Goal: Information Seeking & Learning: Learn about a topic

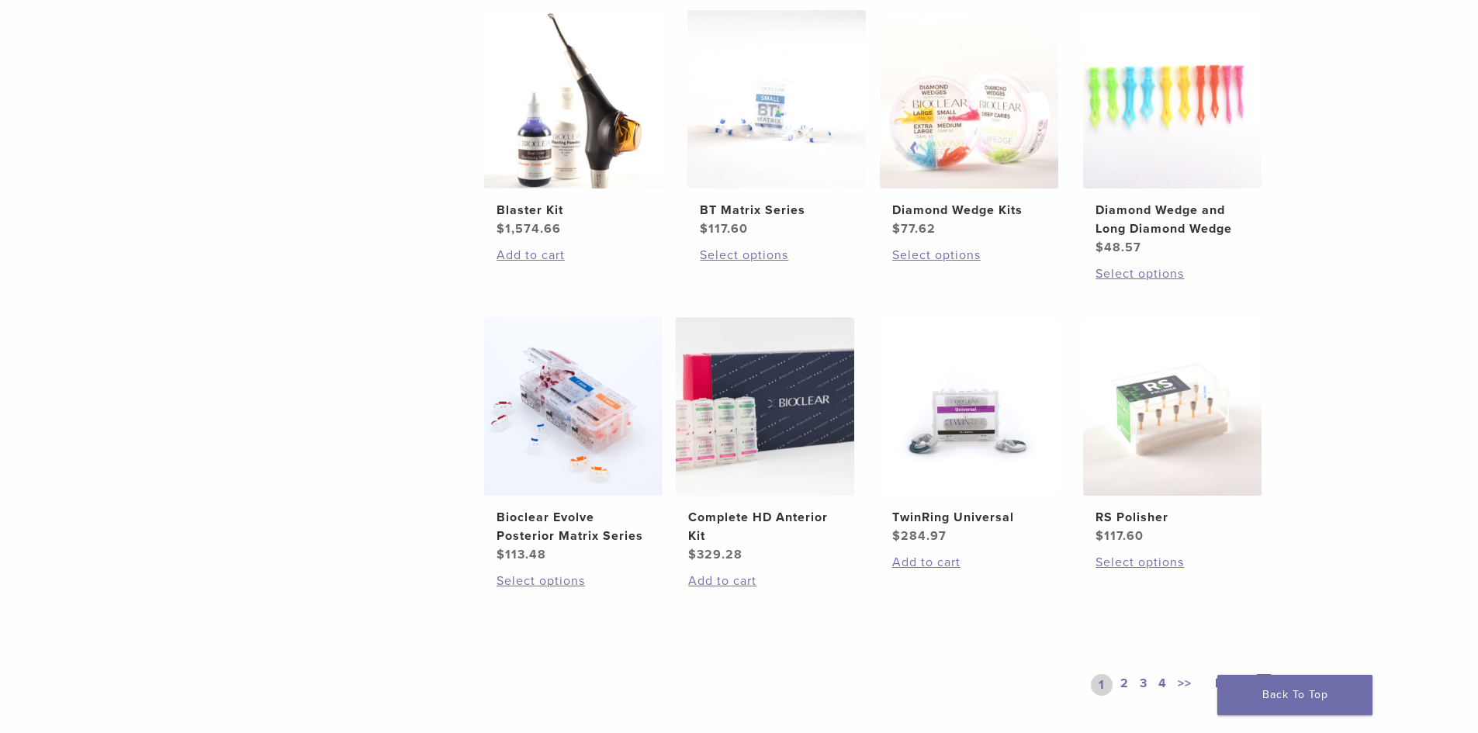
scroll to position [1241, 0]
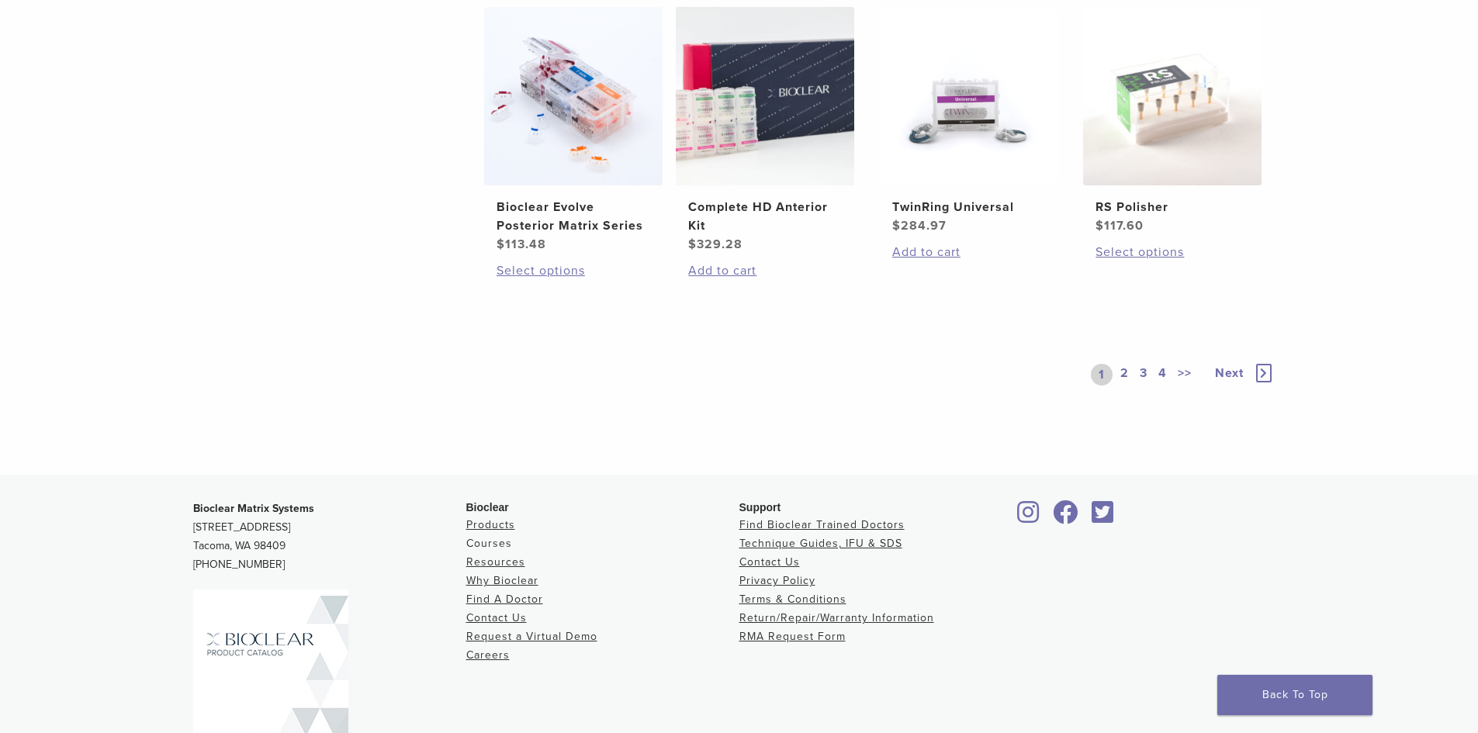
click at [486, 545] on link "Courses" at bounding box center [489, 543] width 46 height 13
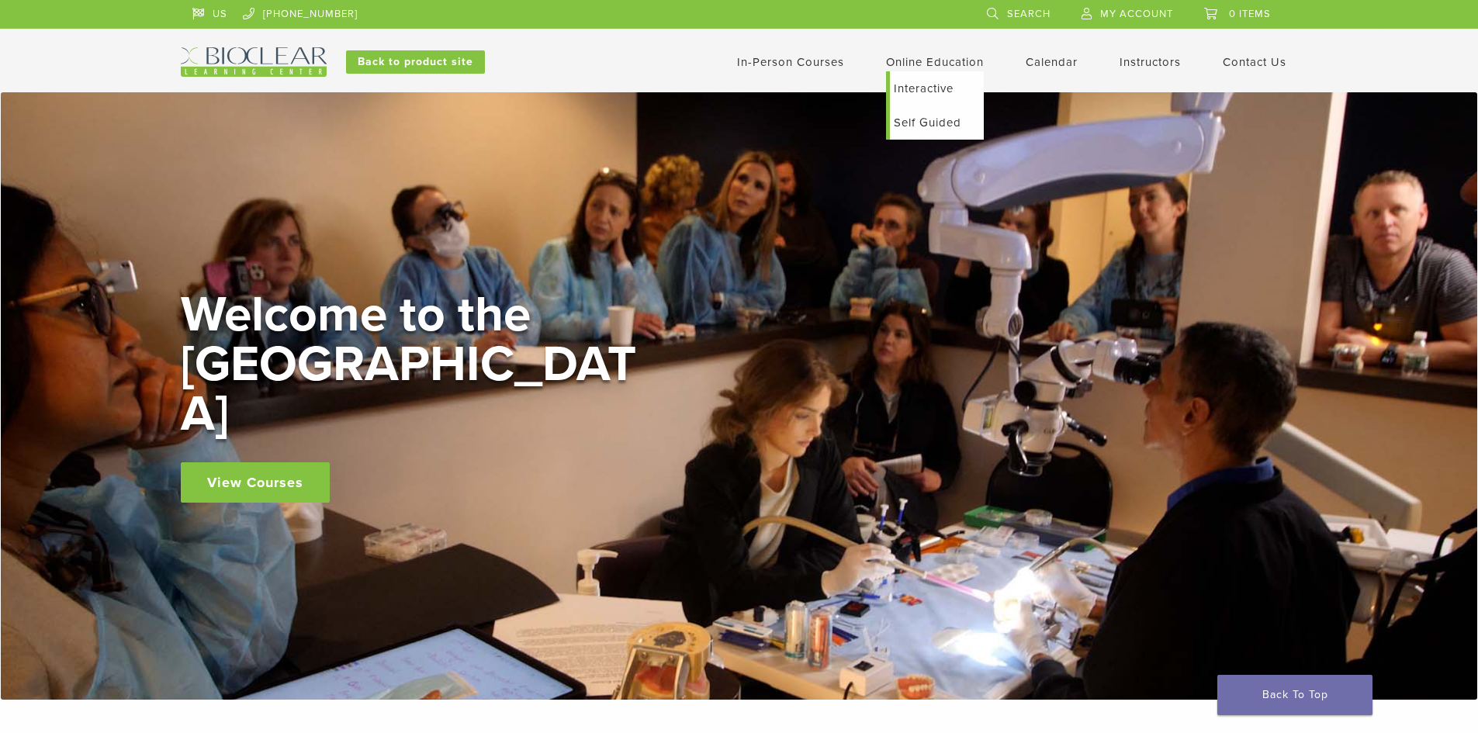
click at [939, 56] on link "Online Education" at bounding box center [935, 62] width 98 height 14
click at [932, 127] on link "Self Guided" at bounding box center [937, 123] width 94 height 34
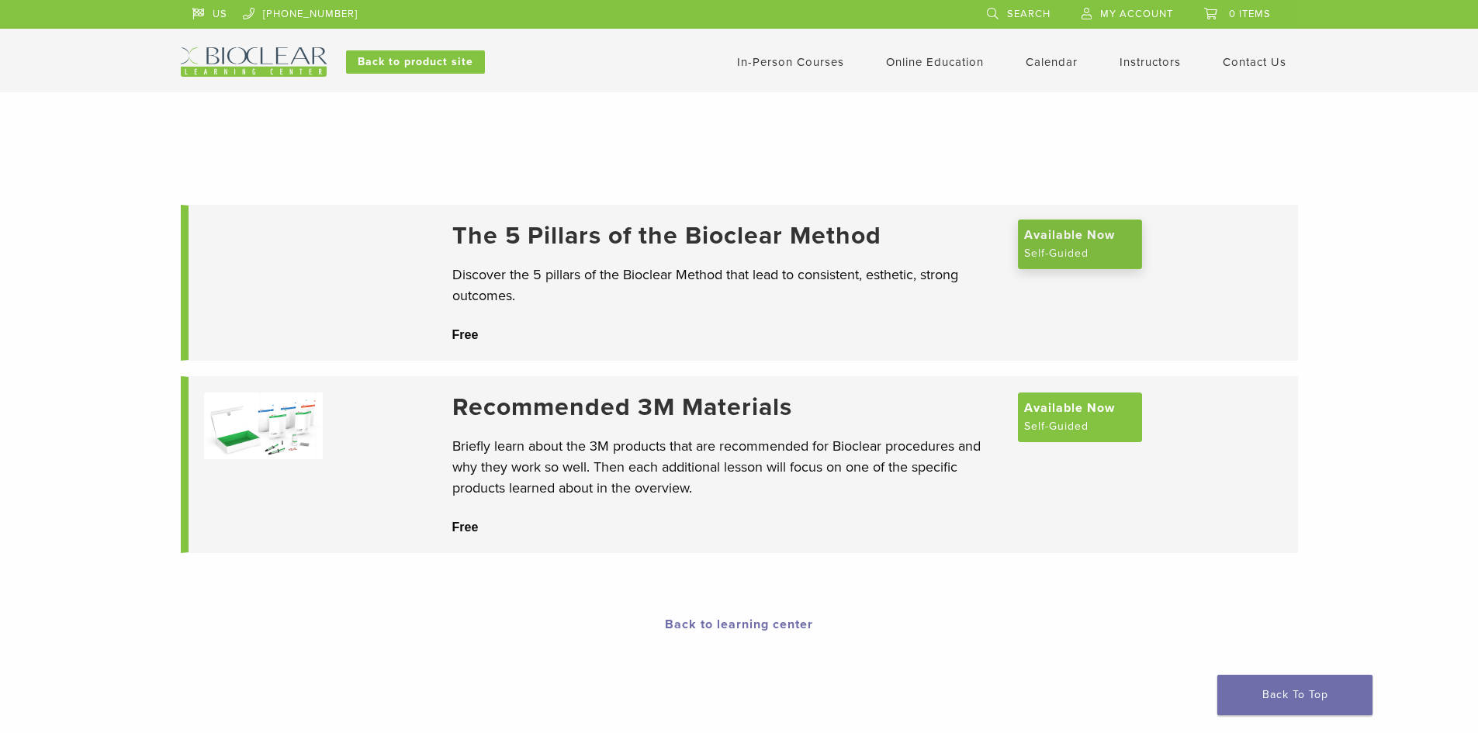
click at [1060, 239] on span "Available Now" at bounding box center [1069, 235] width 91 height 19
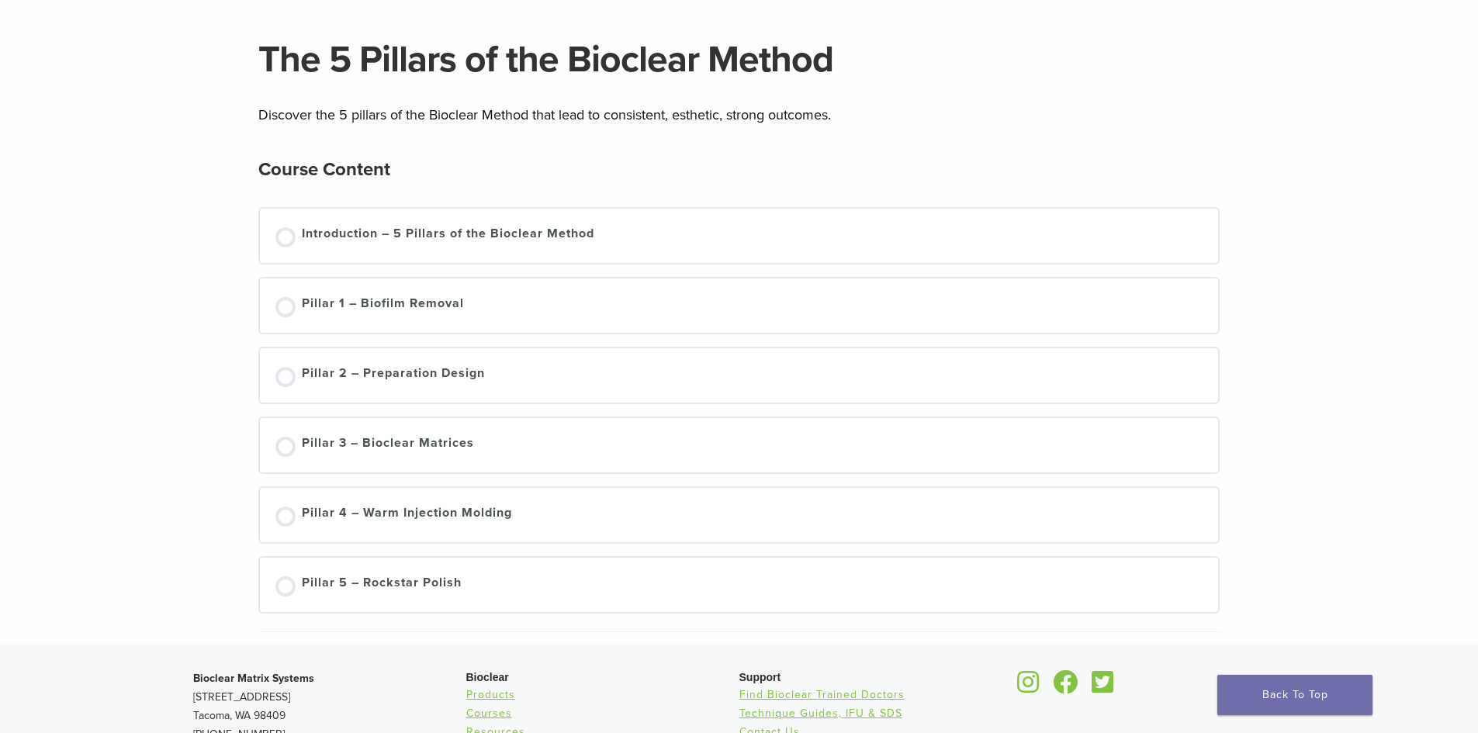
scroll to position [78, 0]
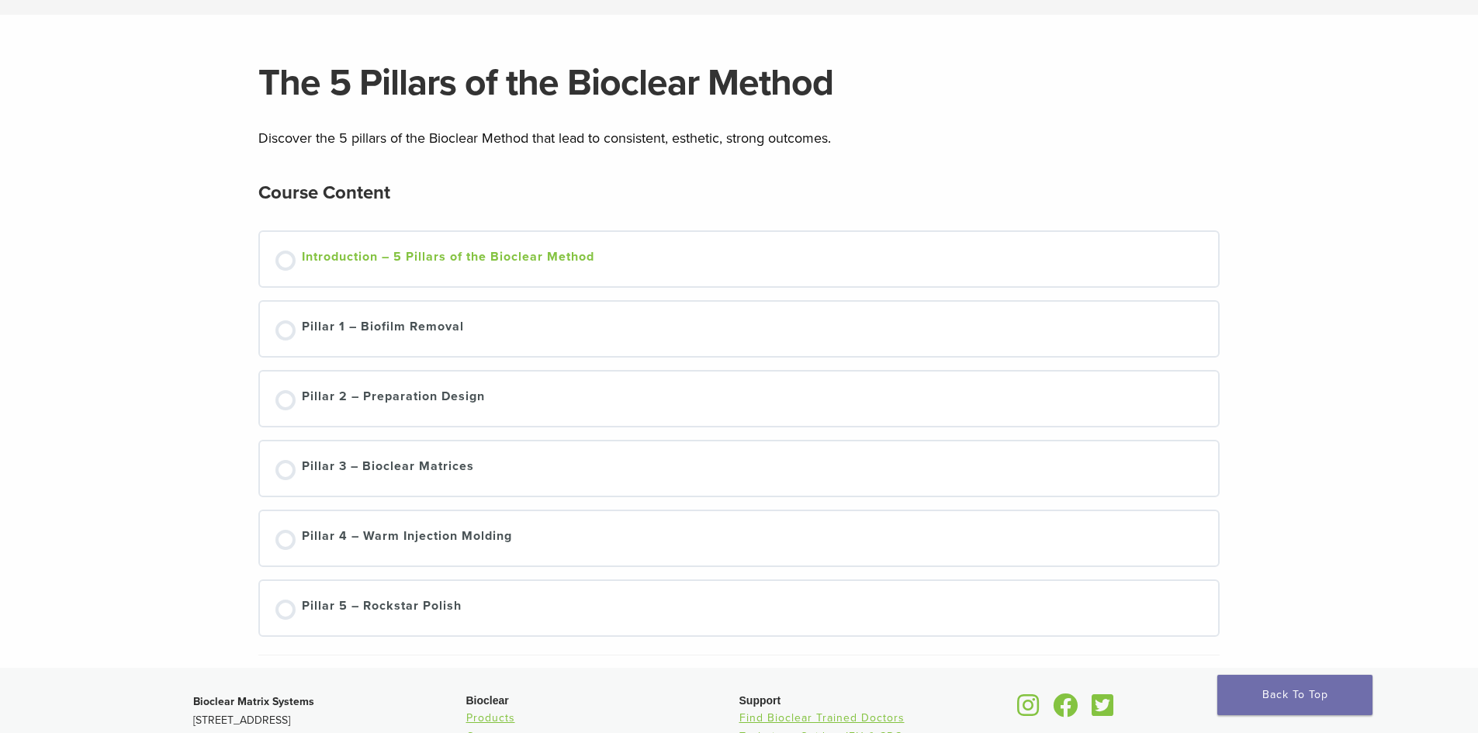
click at [277, 253] on link "Introduction – 5 Pillars of the Bioclear Method" at bounding box center [739, 258] width 928 height 23
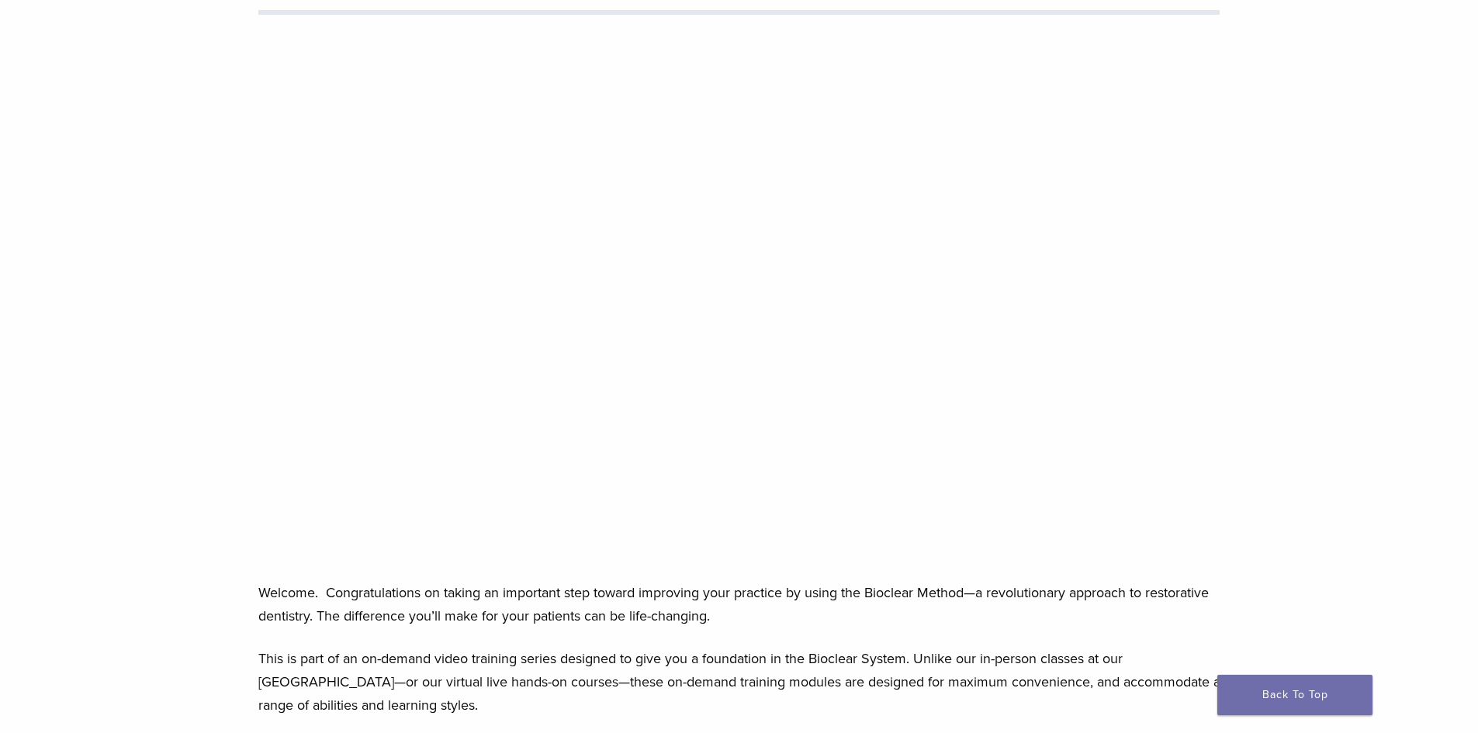
scroll to position [233, 0]
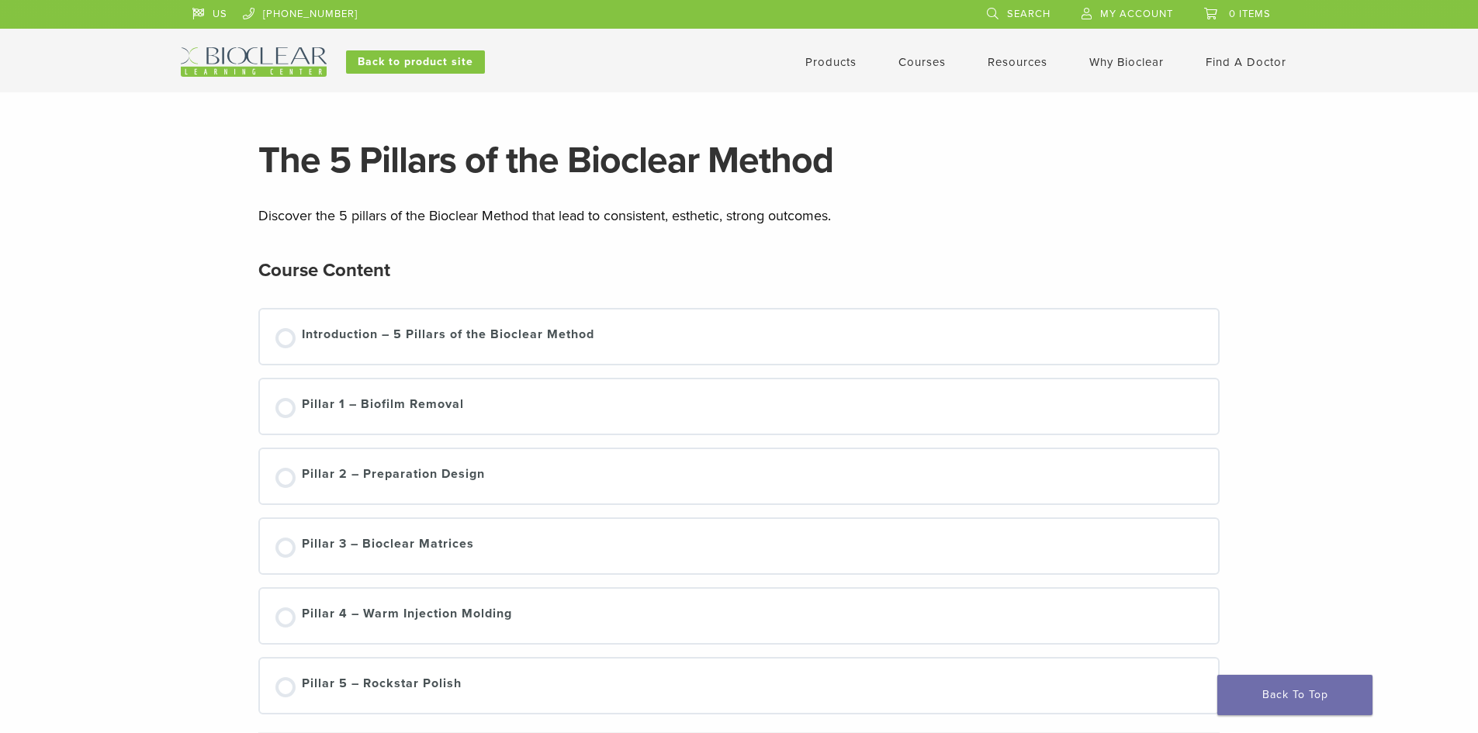
scroll to position [78, 0]
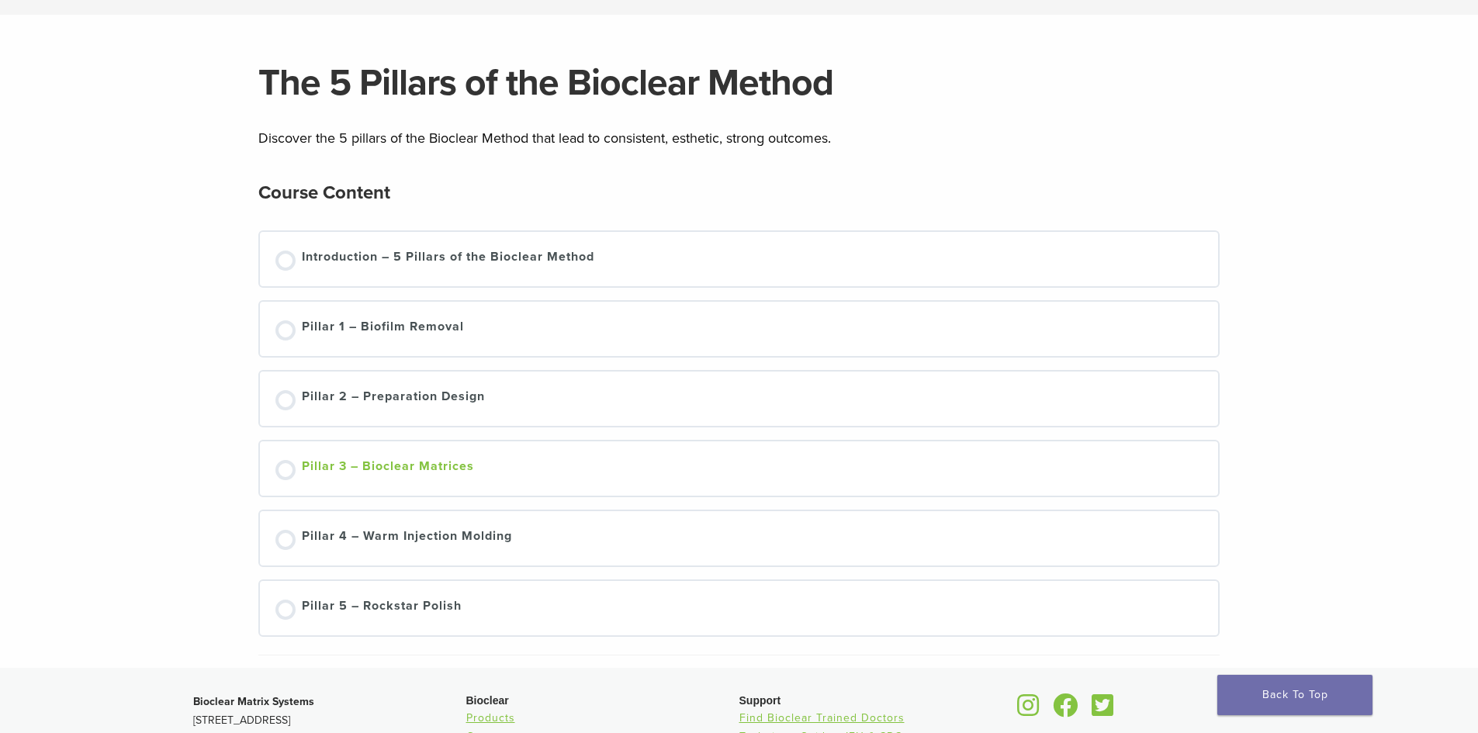
click at [308, 471] on div "Pillar 3 – Bioclear Matrices" at bounding box center [388, 468] width 172 height 23
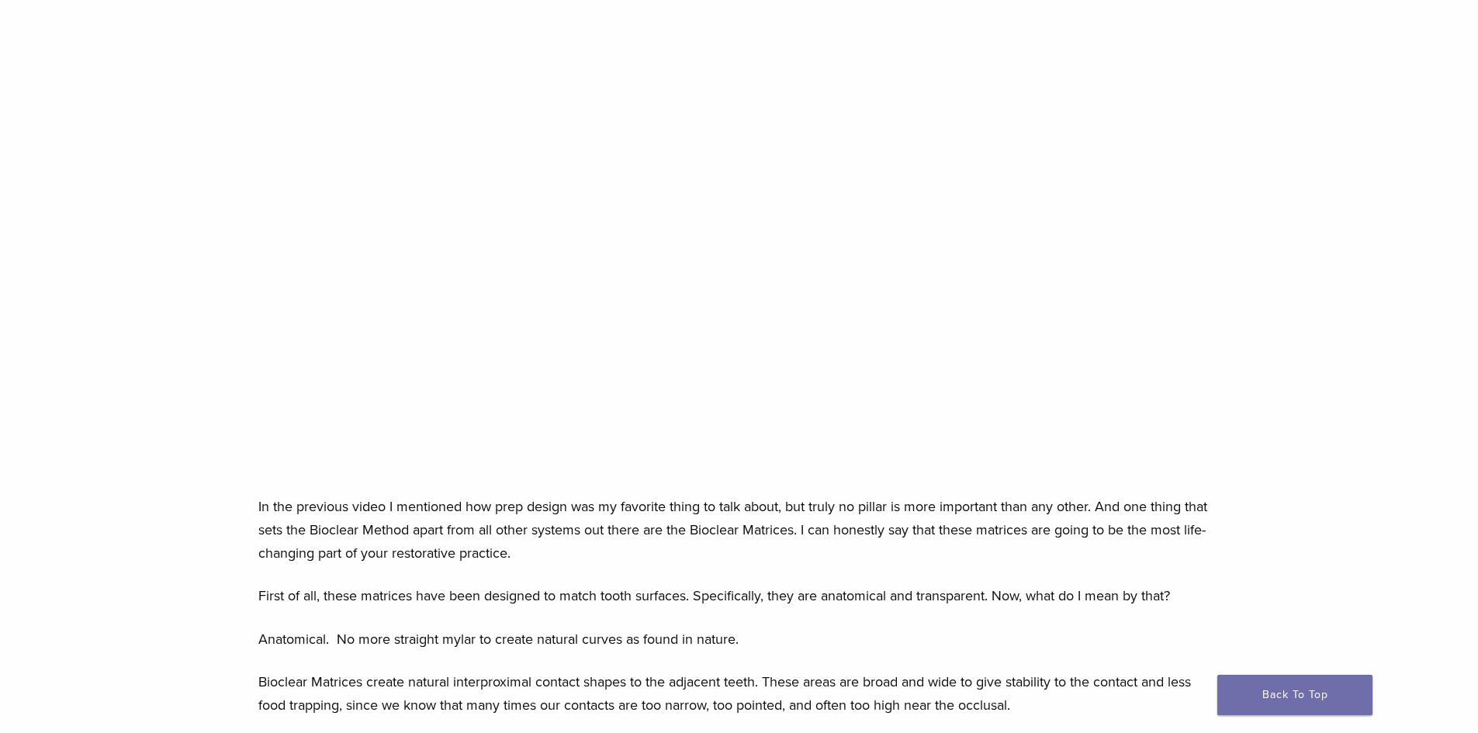
scroll to position [233, 0]
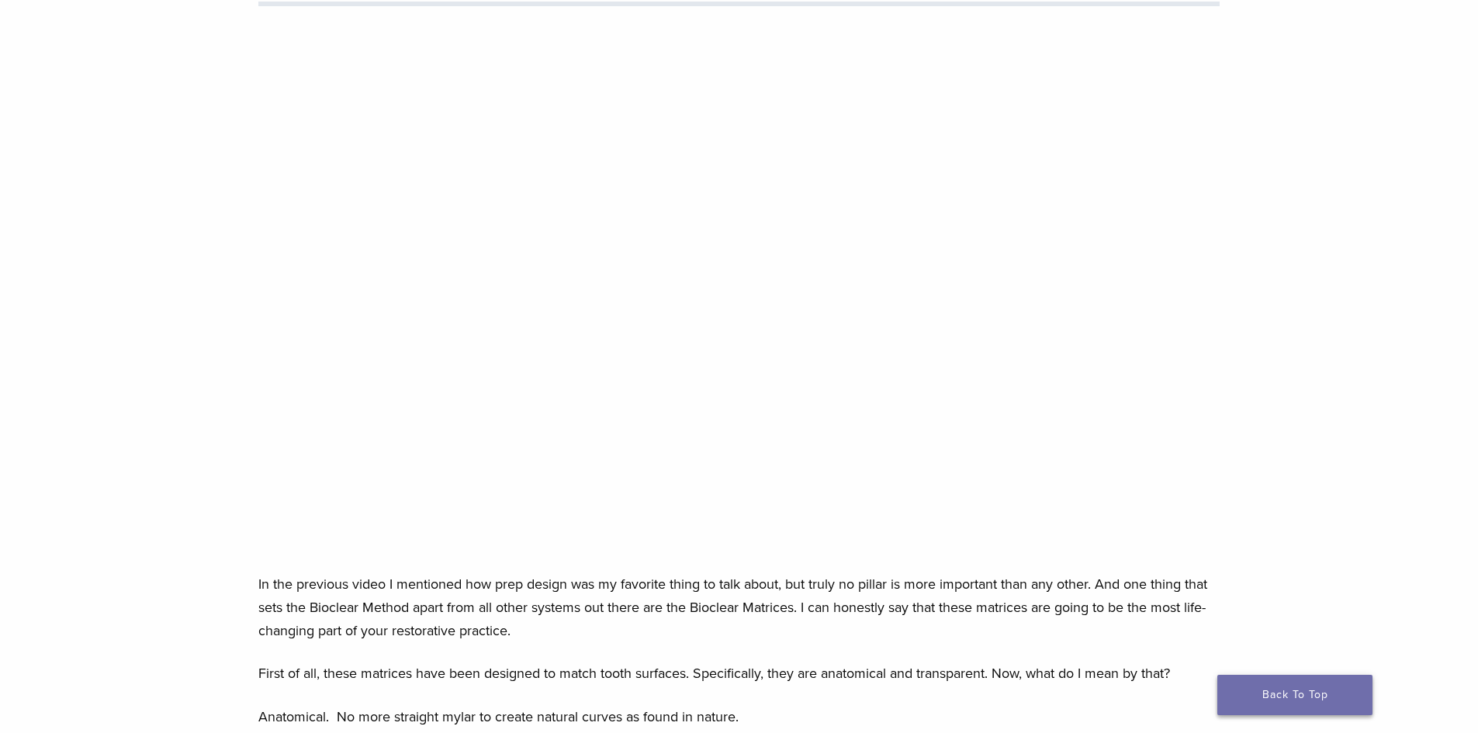
click at [1303, 687] on link "Back To Top" at bounding box center [1294, 695] width 155 height 40
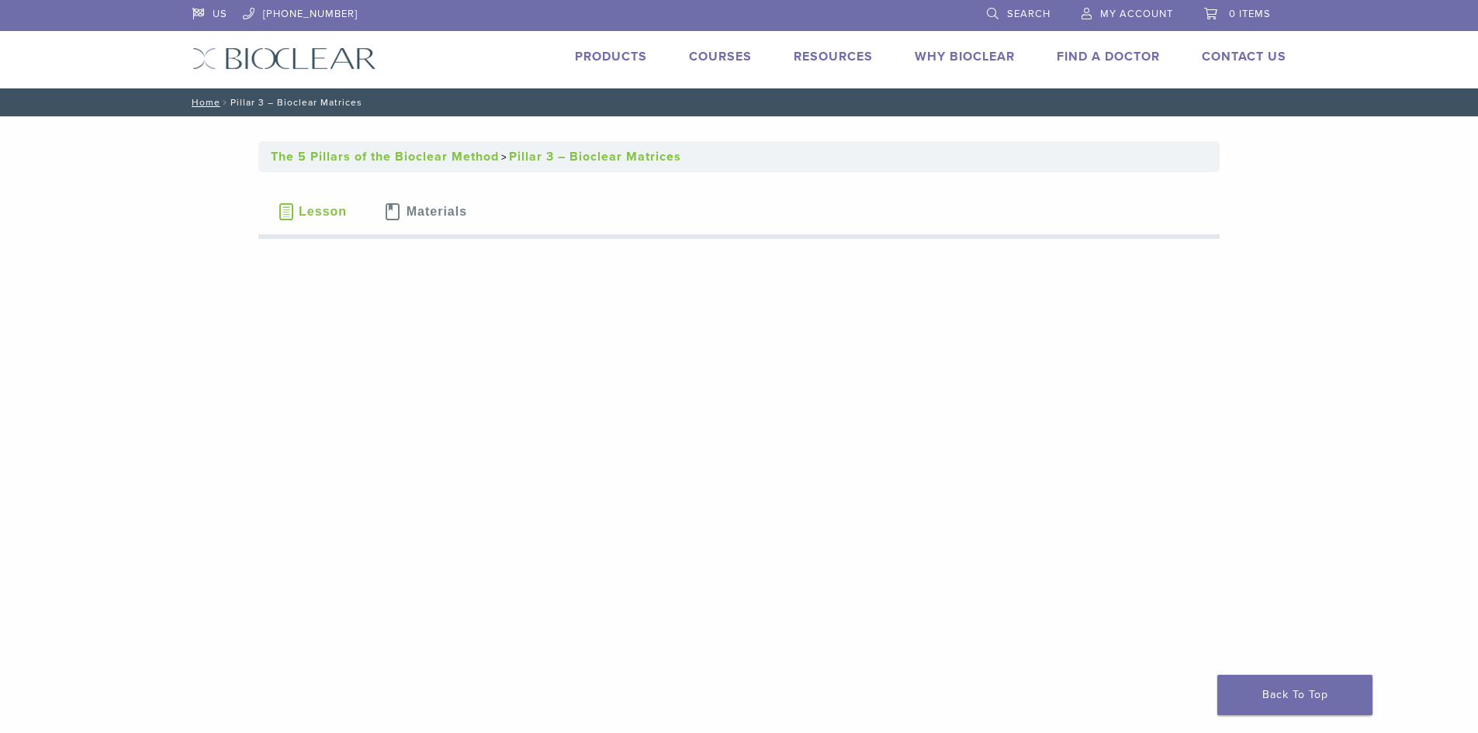
click at [321, 206] on span "Lesson" at bounding box center [323, 212] width 48 height 12
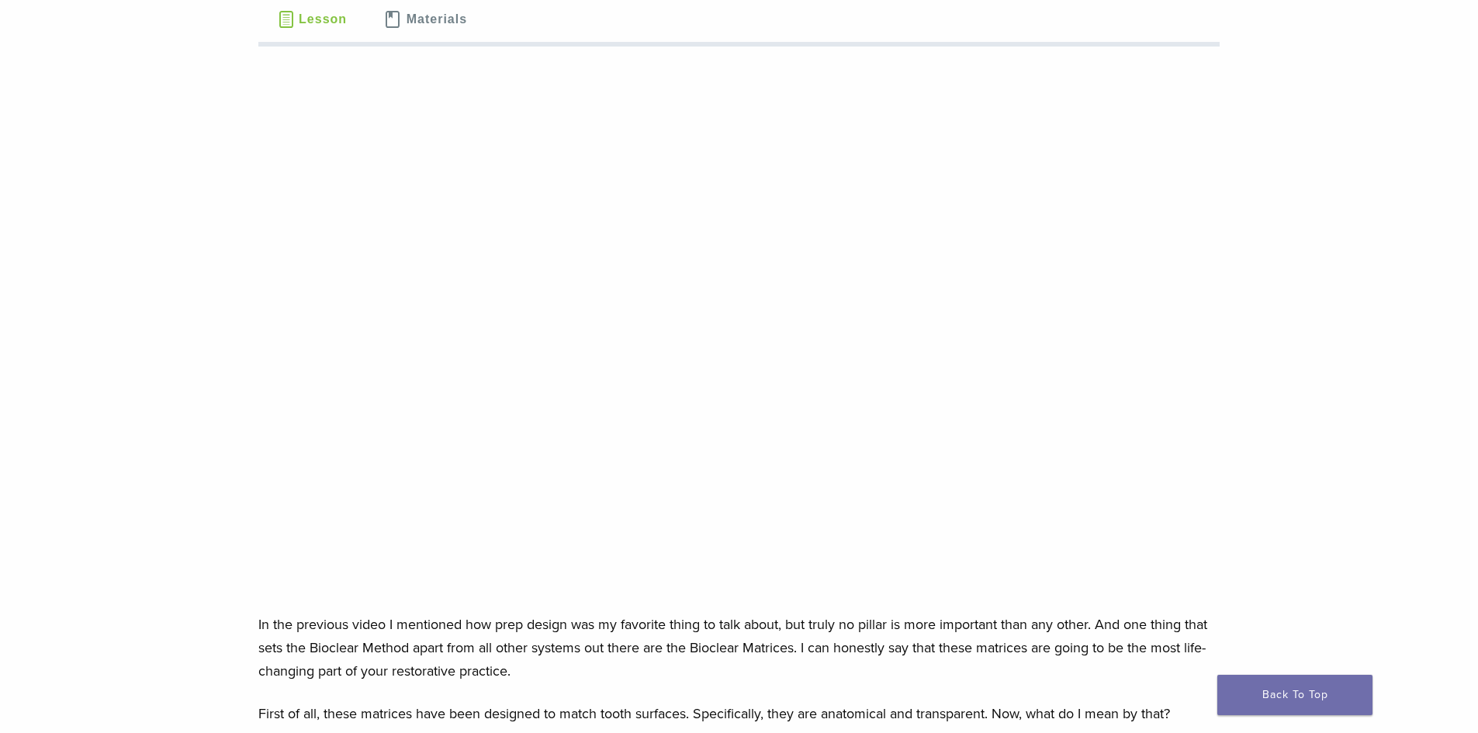
scroll to position [233, 0]
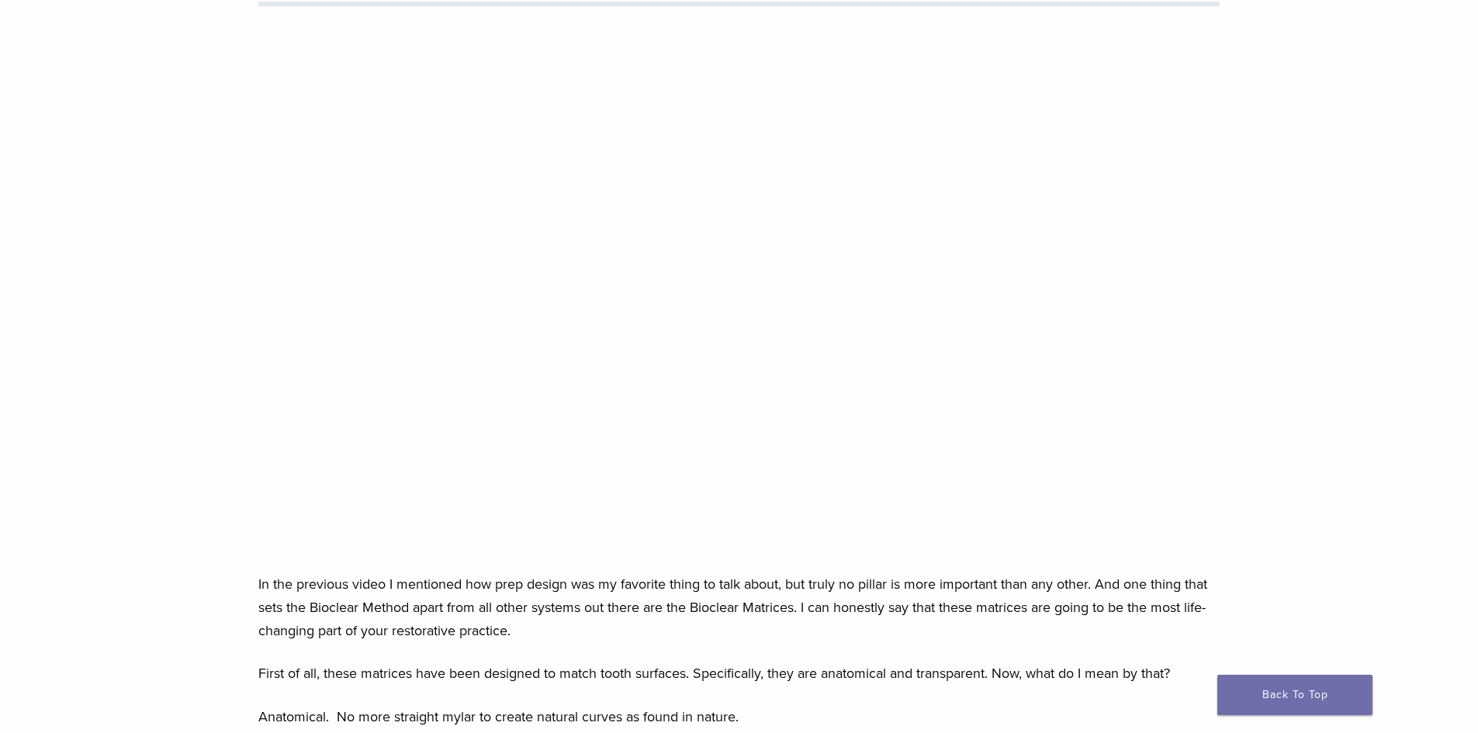
drag, startPoint x: 1278, startPoint y: 570, endPoint x: 1289, endPoint y: 562, distance: 14.0
click at [1273, 704] on link "Back To Top" at bounding box center [1294, 695] width 155 height 40
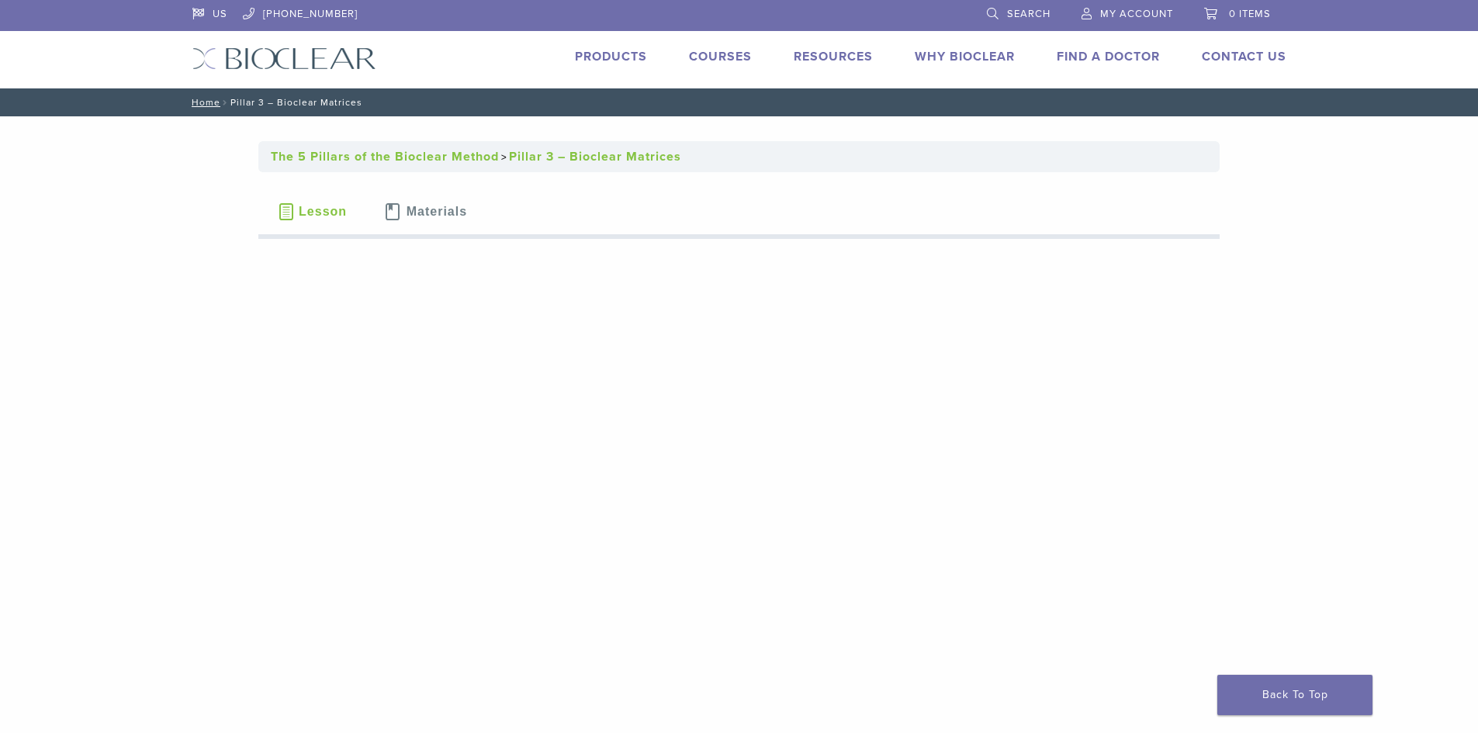
click at [465, 158] on link "The 5 Pillars of the Bioclear Method" at bounding box center [385, 157] width 228 height 16
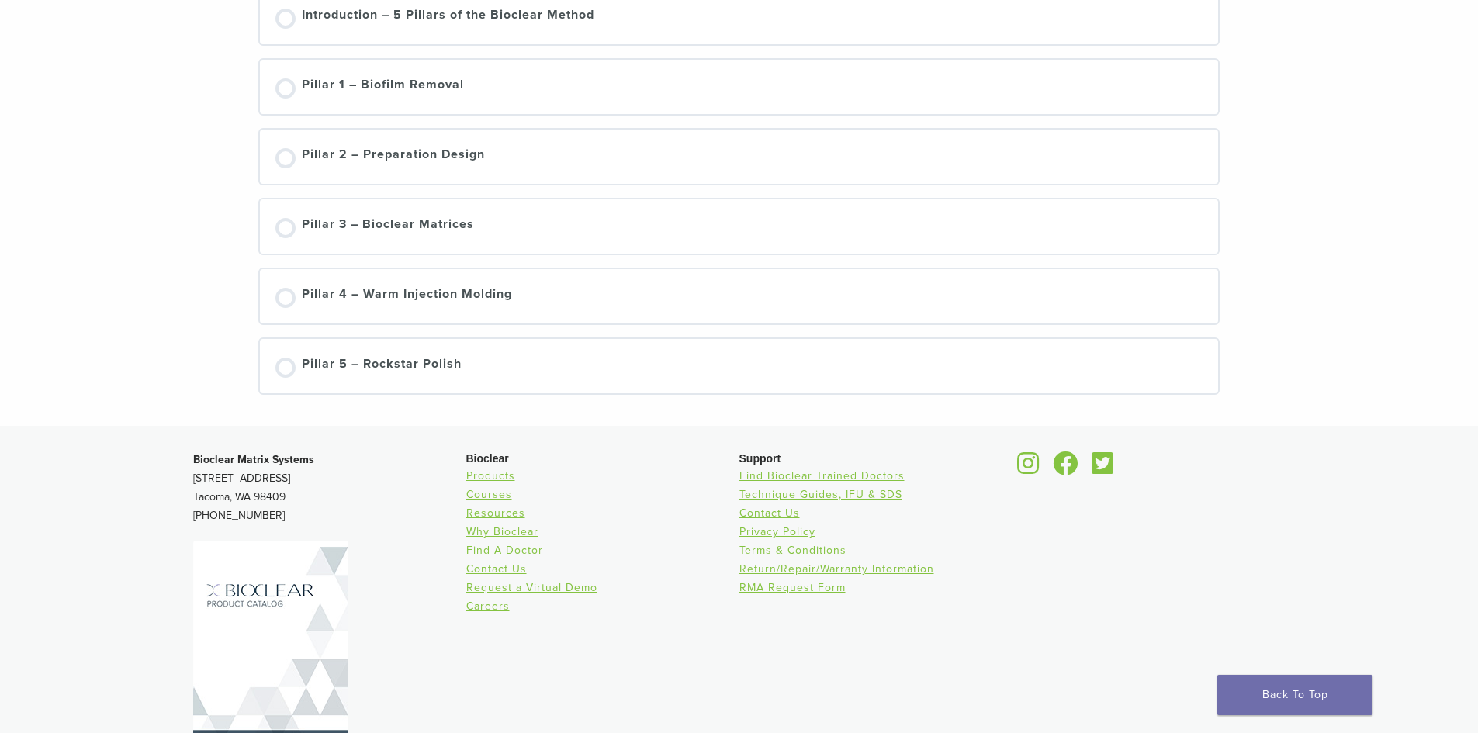
scroll to position [383, 0]
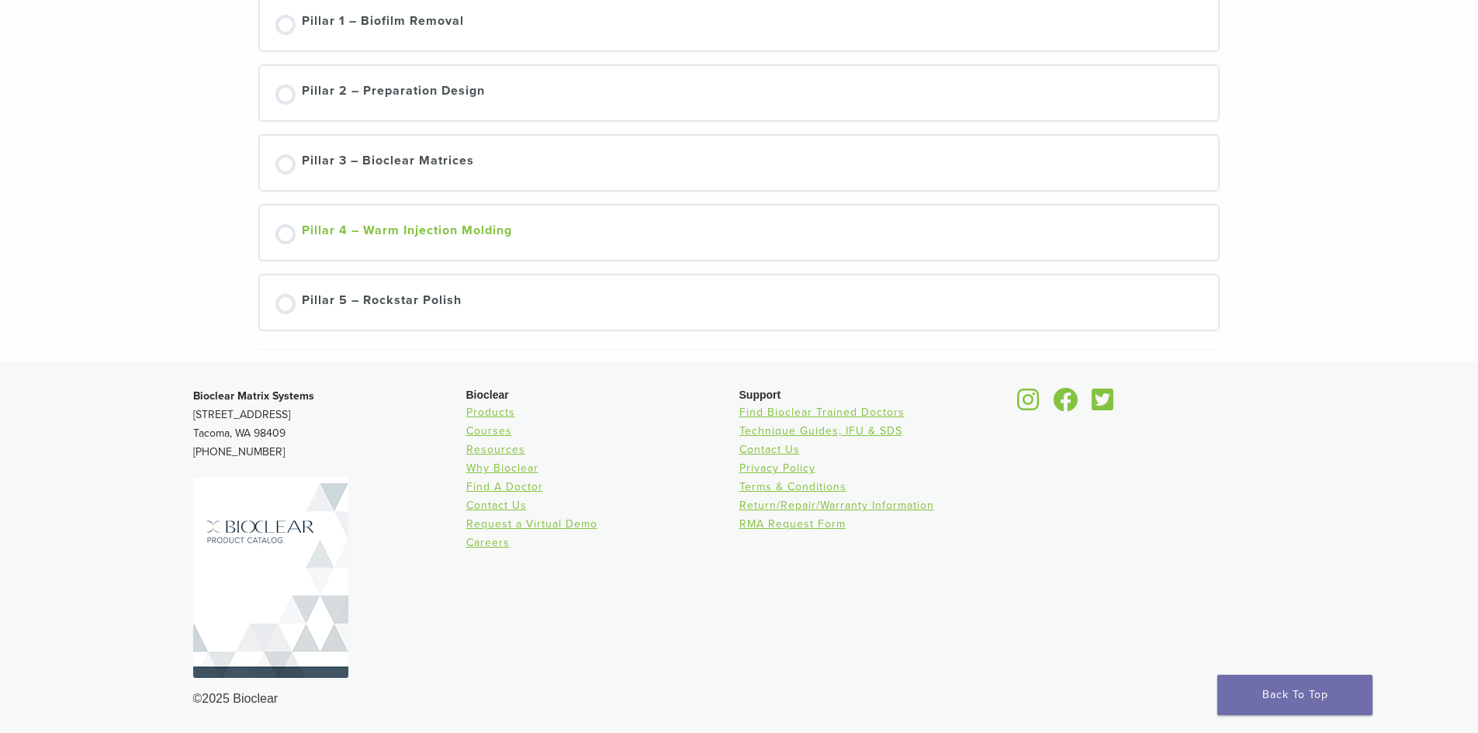
click at [449, 230] on div "Pillar 4 – Warm Injection Molding" at bounding box center [407, 232] width 210 height 23
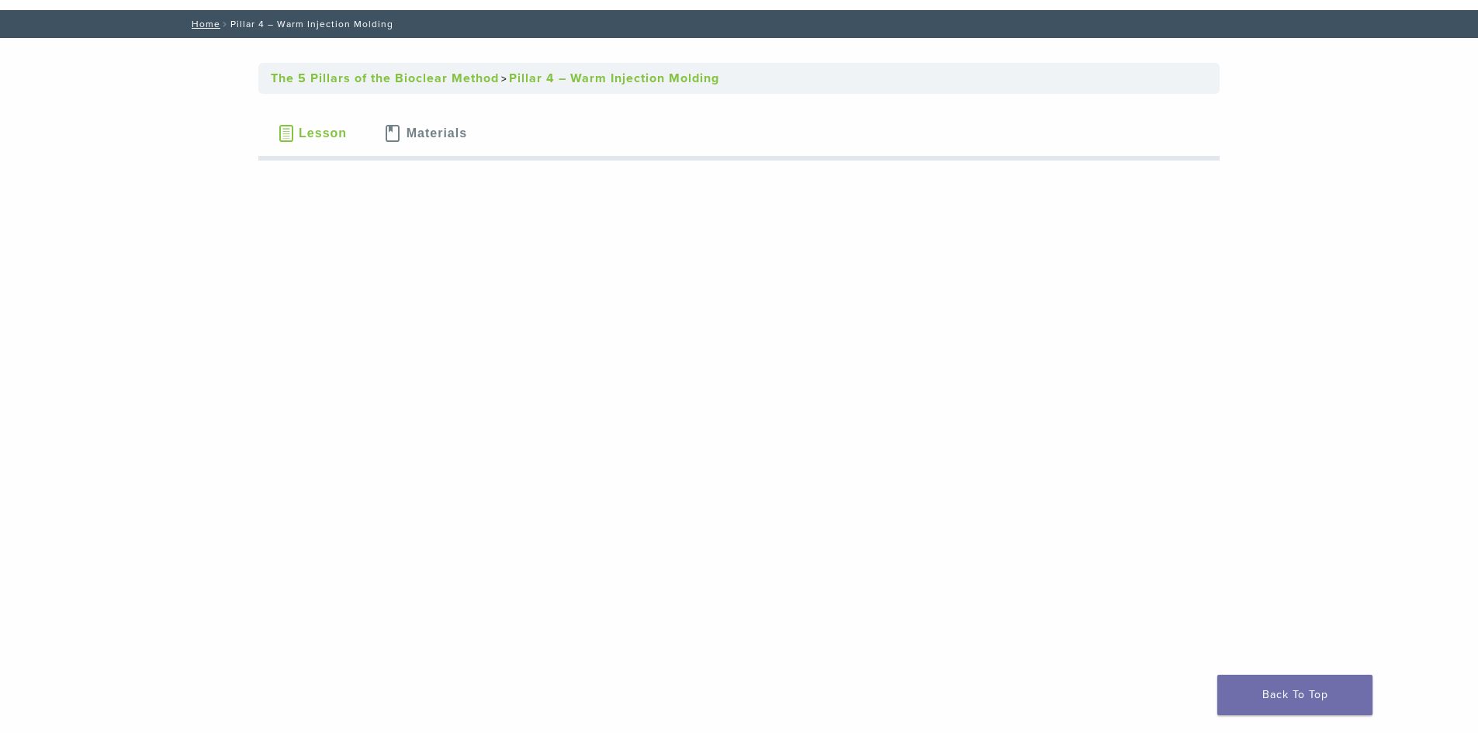
scroll to position [78, 0]
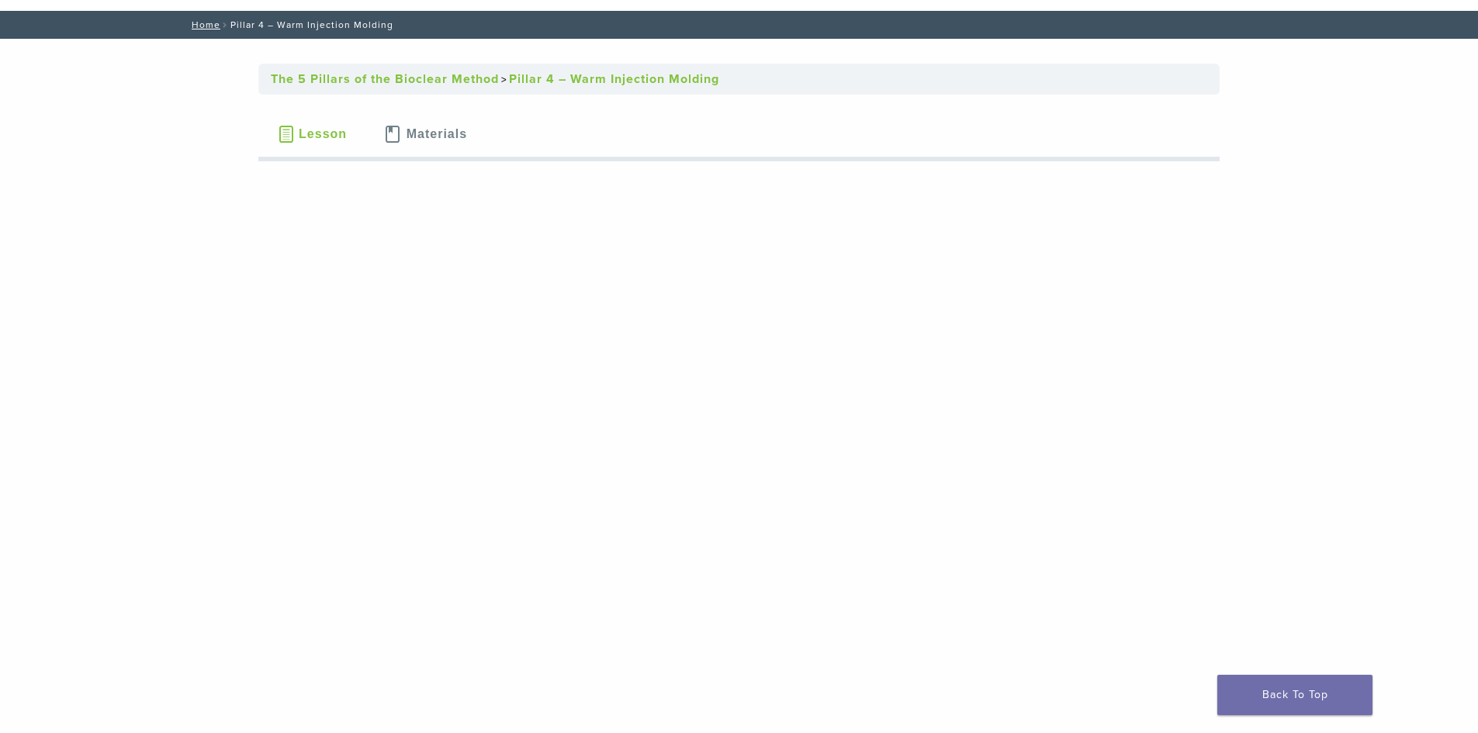
click at [323, 126] on button "Lesson" at bounding box center [312, 134] width 108 height 54
click at [209, 26] on link "Home" at bounding box center [203, 24] width 33 height 11
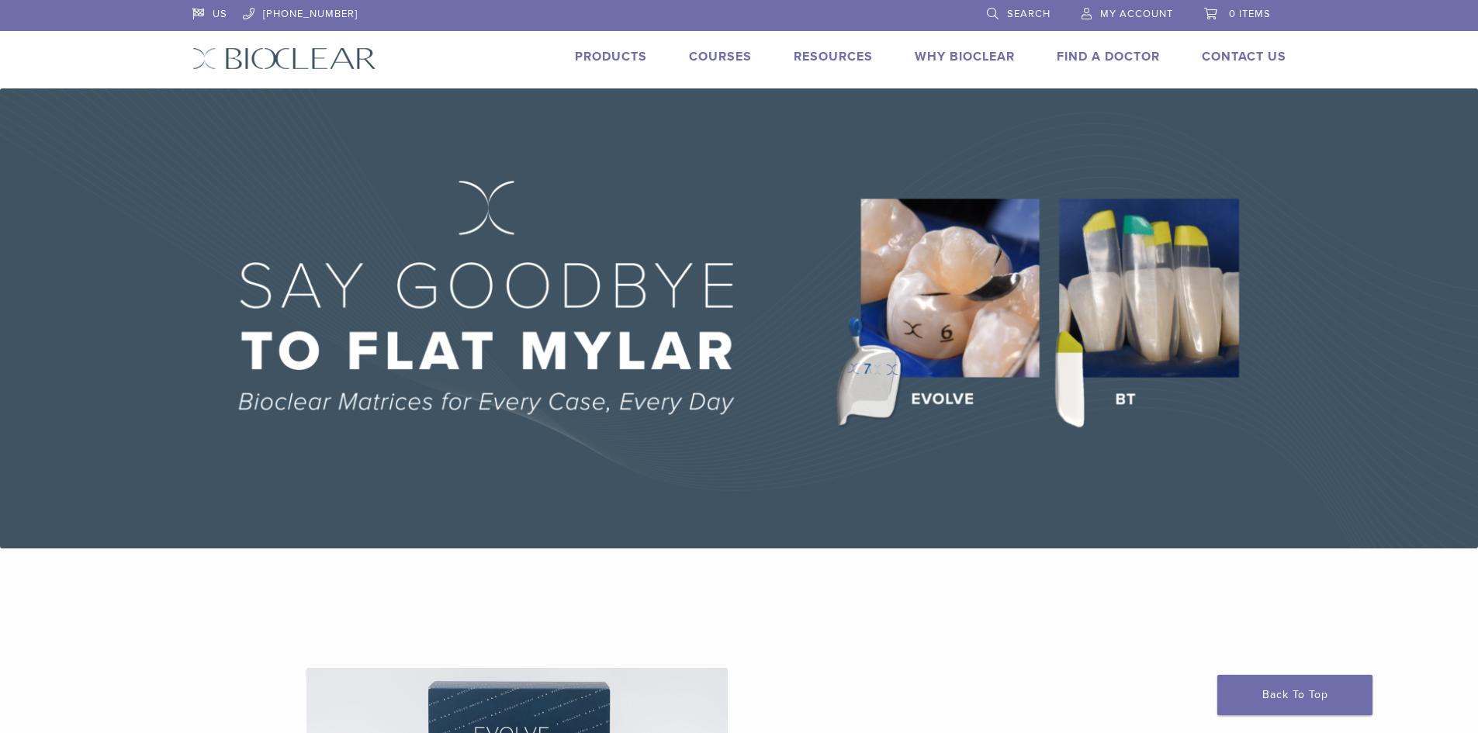
click at [716, 47] on li "Courses" at bounding box center [720, 56] width 63 height 19
click at [716, 56] on link "Courses" at bounding box center [720, 57] width 63 height 16
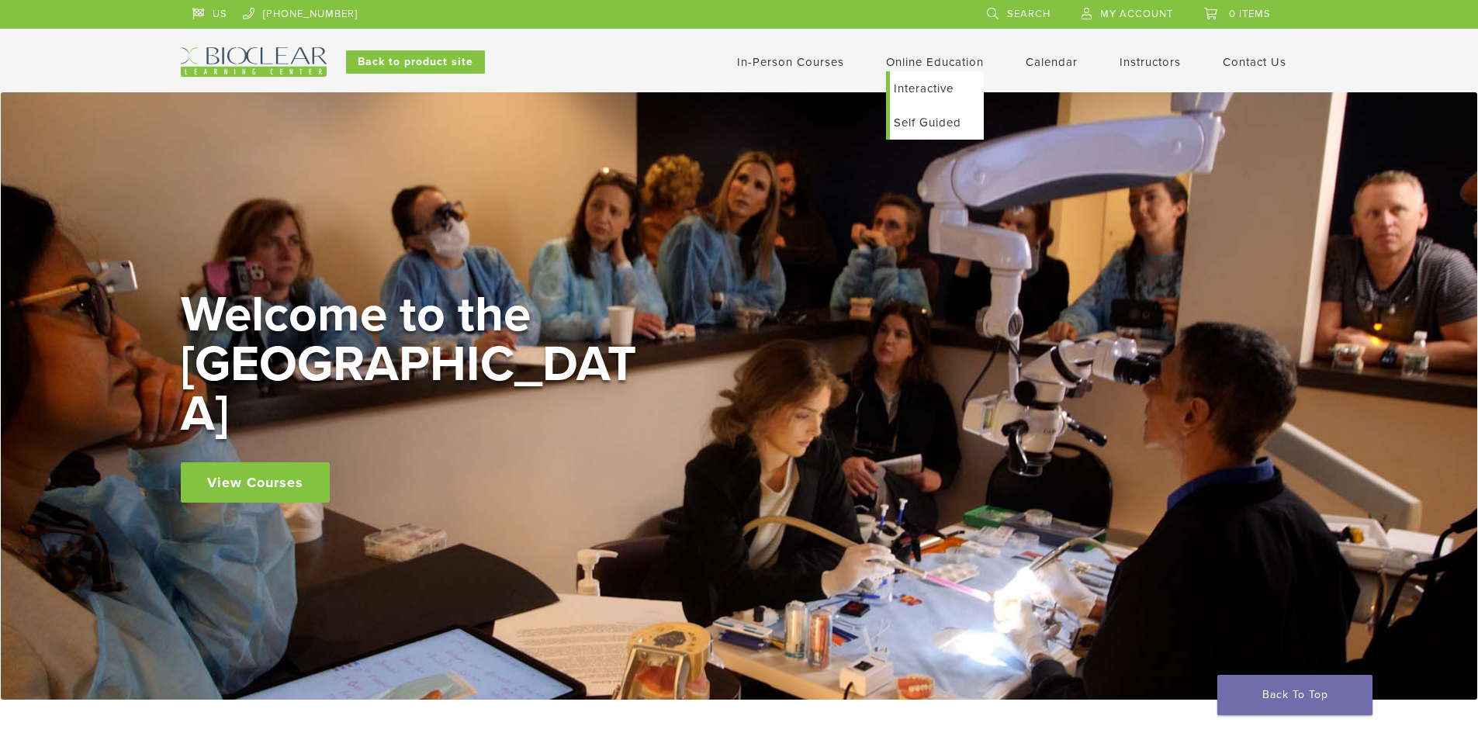
click at [937, 122] on link "Self Guided" at bounding box center [937, 123] width 94 height 34
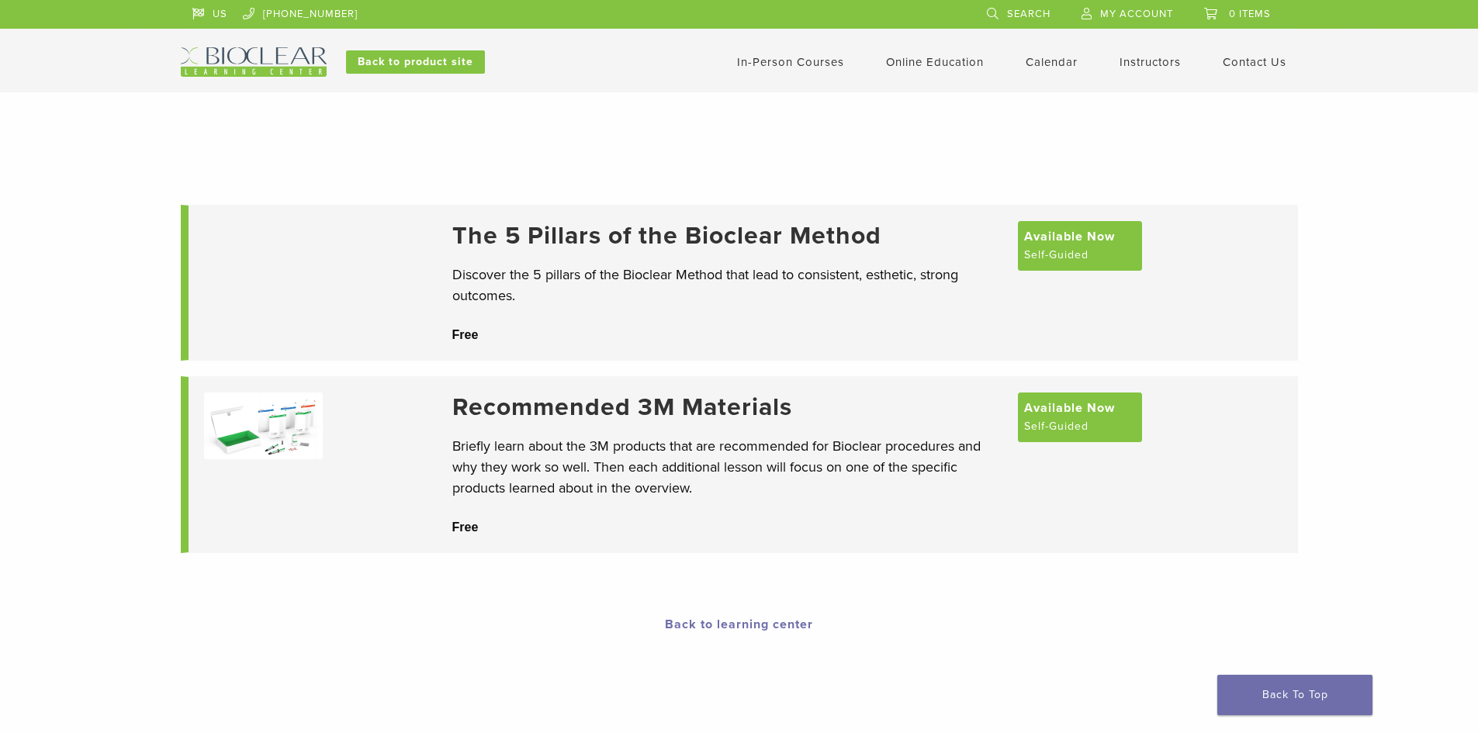
click at [746, 413] on h3 "Recommended 3M Materials" at bounding box center [727, 407] width 550 height 29
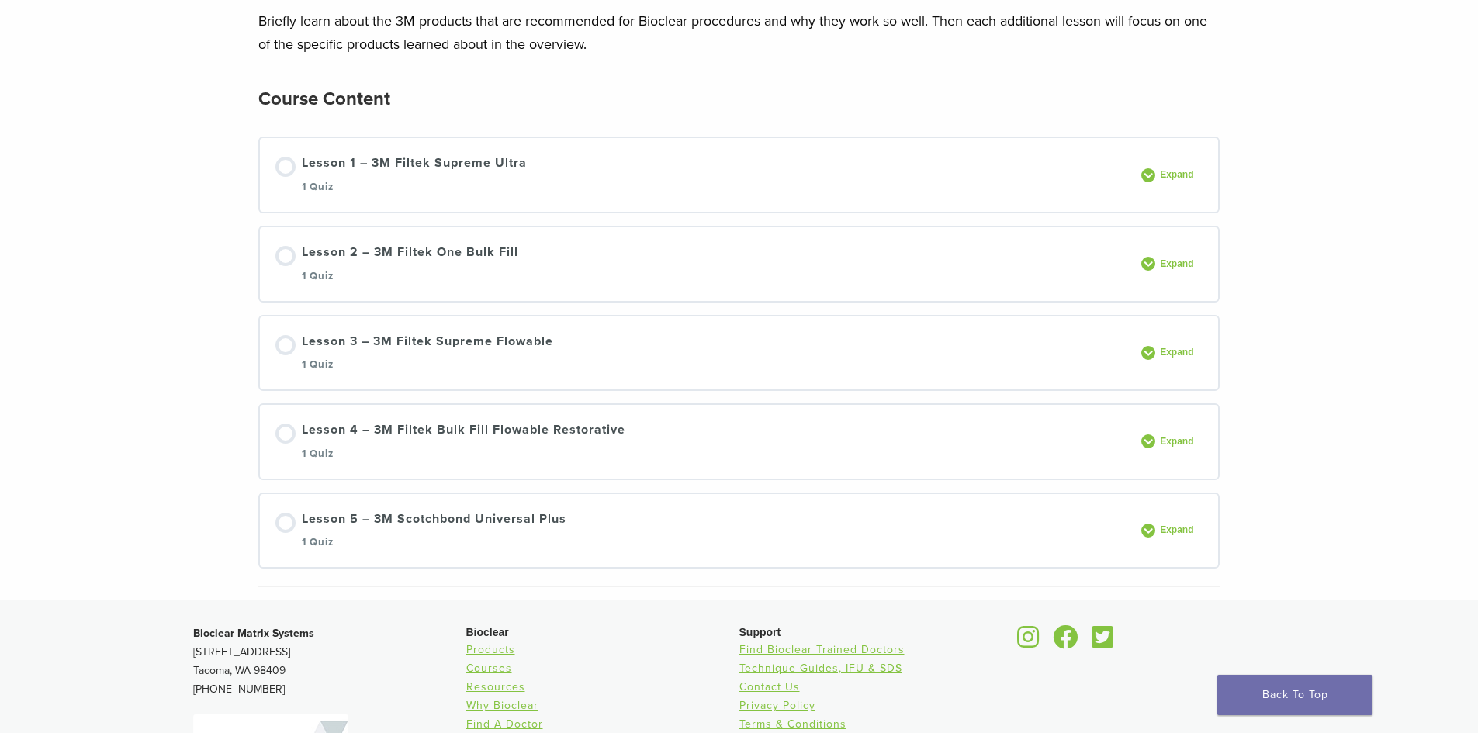
scroll to position [233, 0]
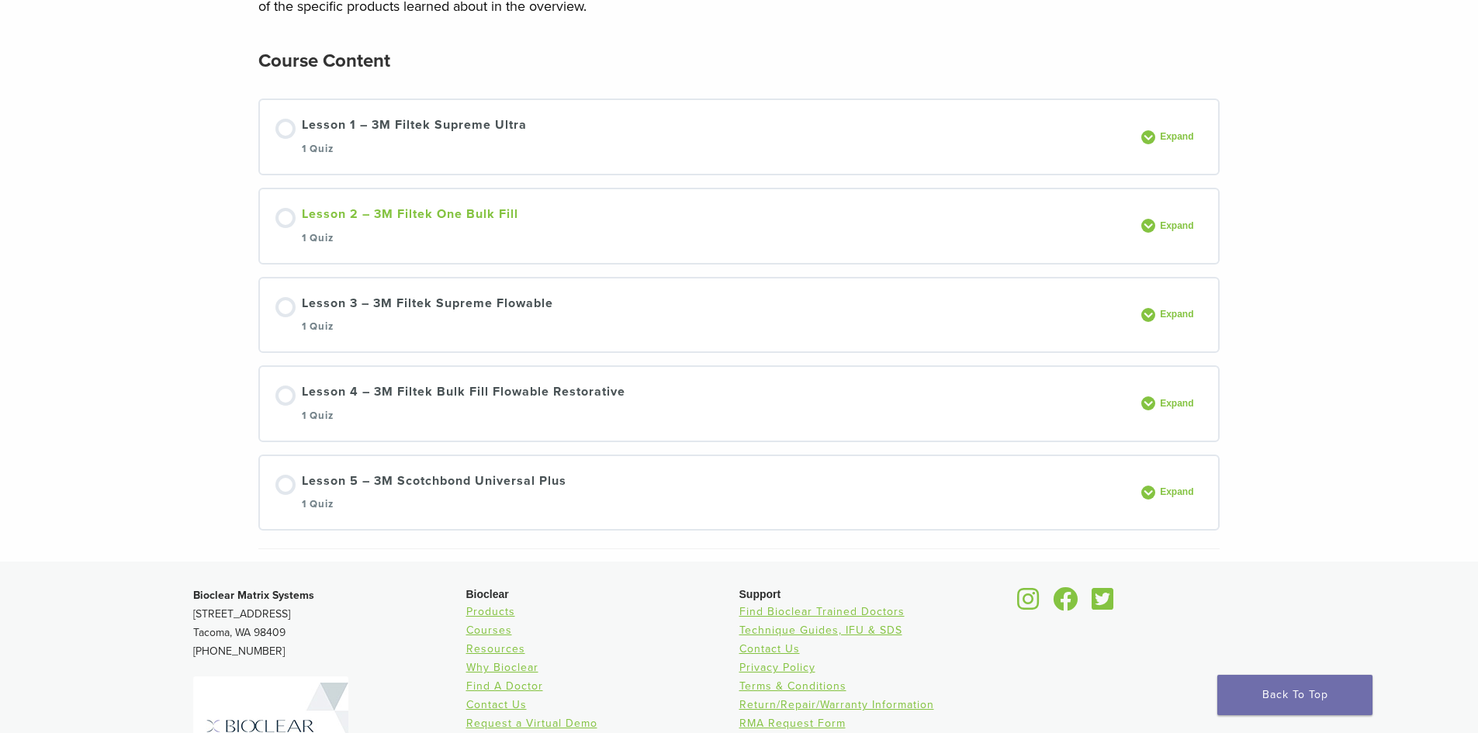
click at [566, 241] on link "Lesson 2 – 3M Filtek One Bulk Fill 1 Quiz" at bounding box center [703, 226] width 857 height 43
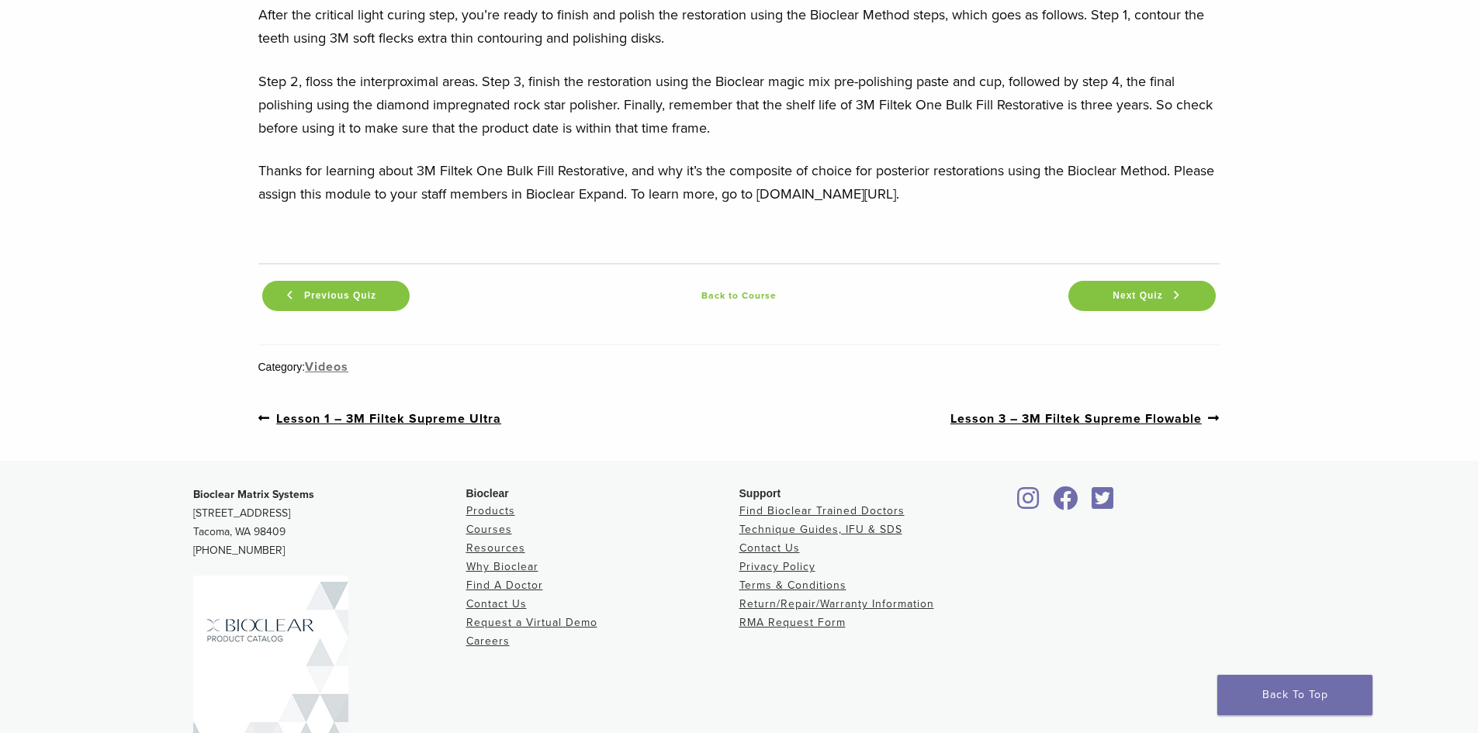
scroll to position [4970, 0]
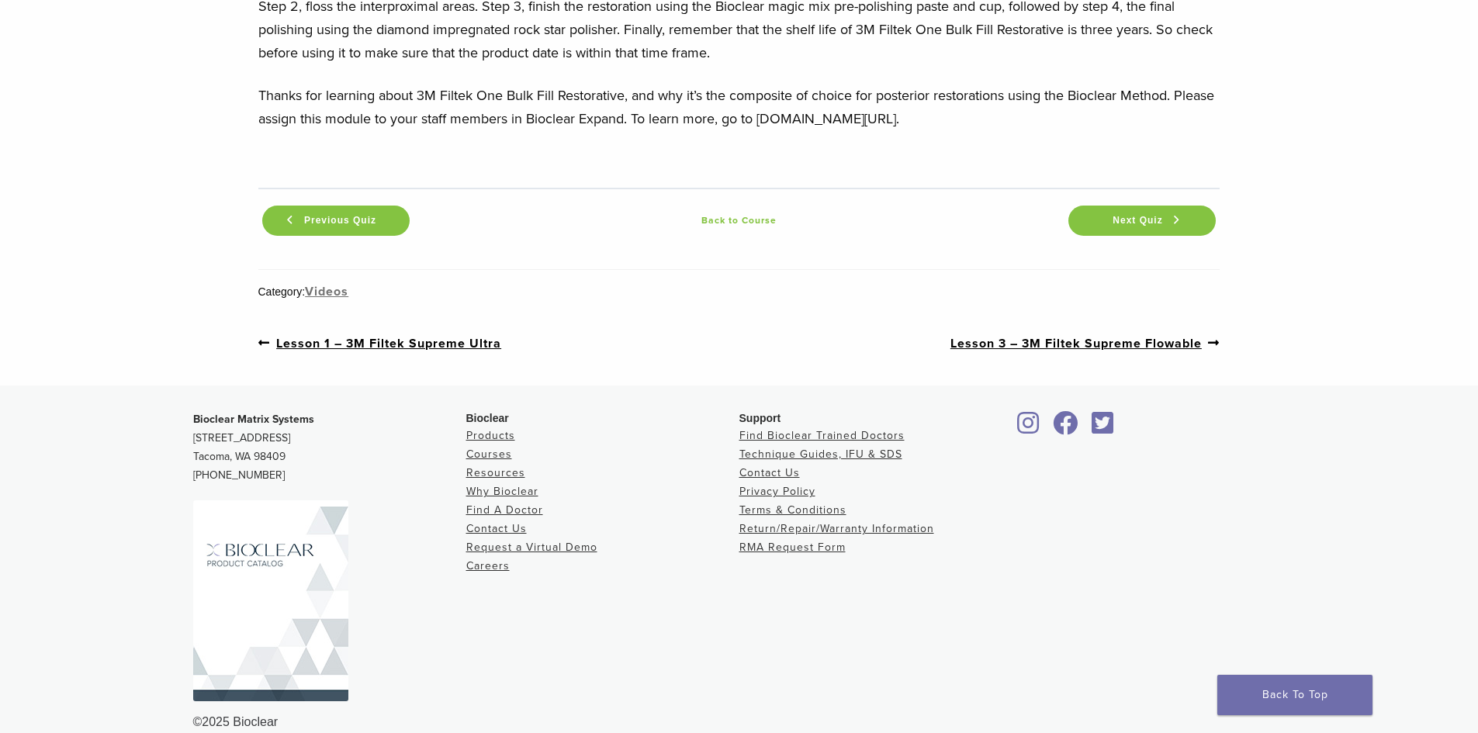
click at [1110, 214] on div "Next Quiz" at bounding box center [1141, 221] width 155 height 38
click at [1116, 215] on span "Next Quiz" at bounding box center [1137, 221] width 68 height 12
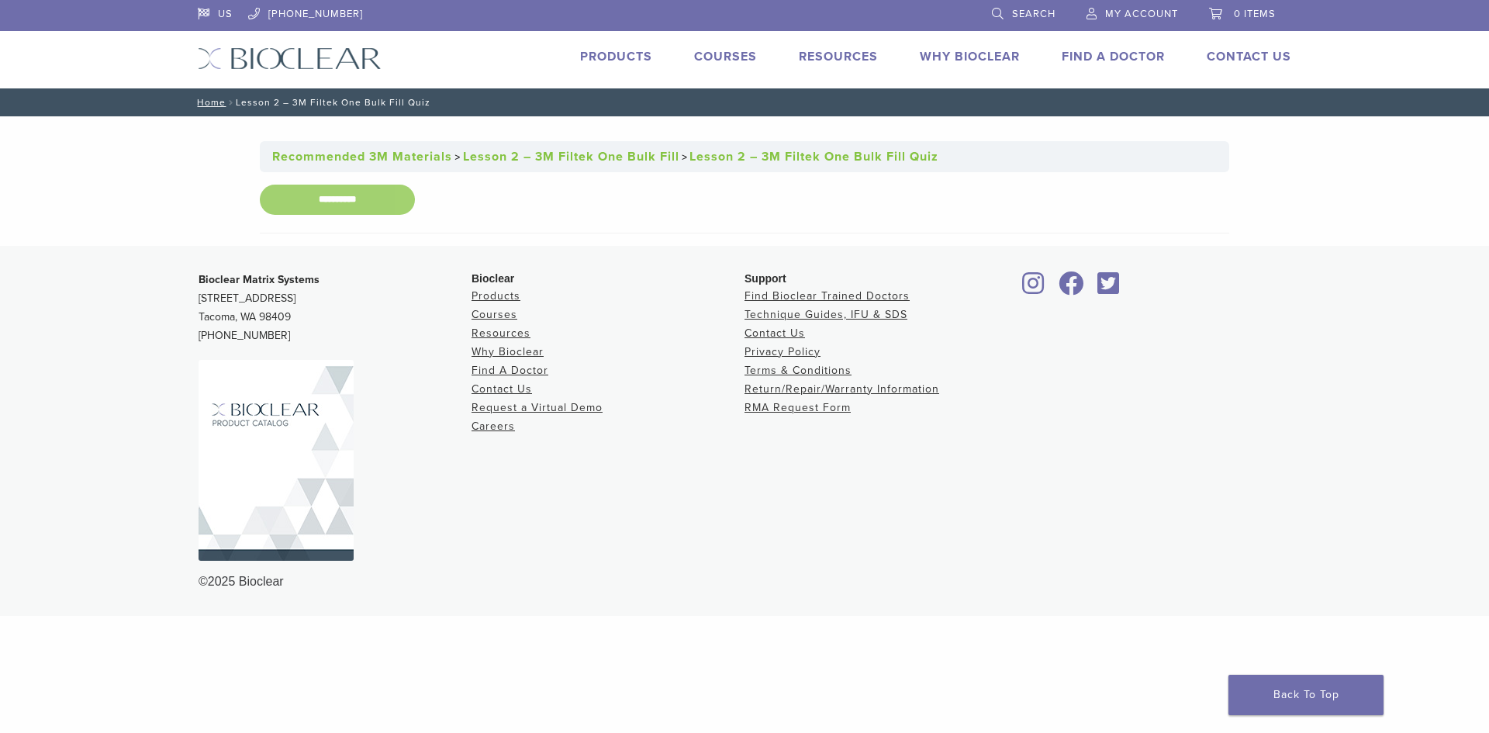
click at [304, 192] on input "**********" at bounding box center [337, 200] width 155 height 30
